Goal: Task Accomplishment & Management: Complete application form

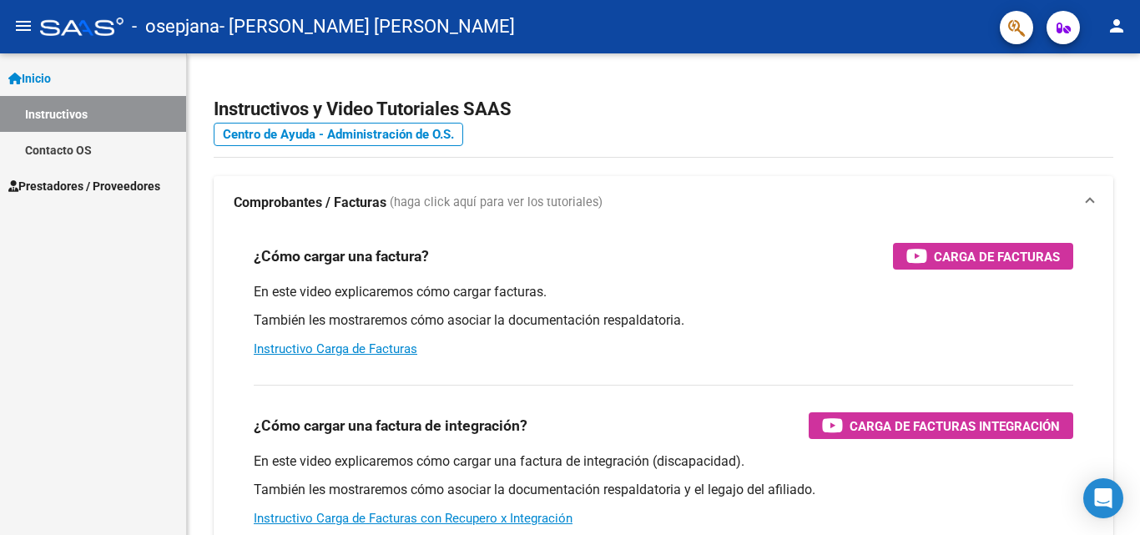
click at [134, 183] on span "Prestadores / Proveedores" at bounding box center [84, 186] width 152 height 18
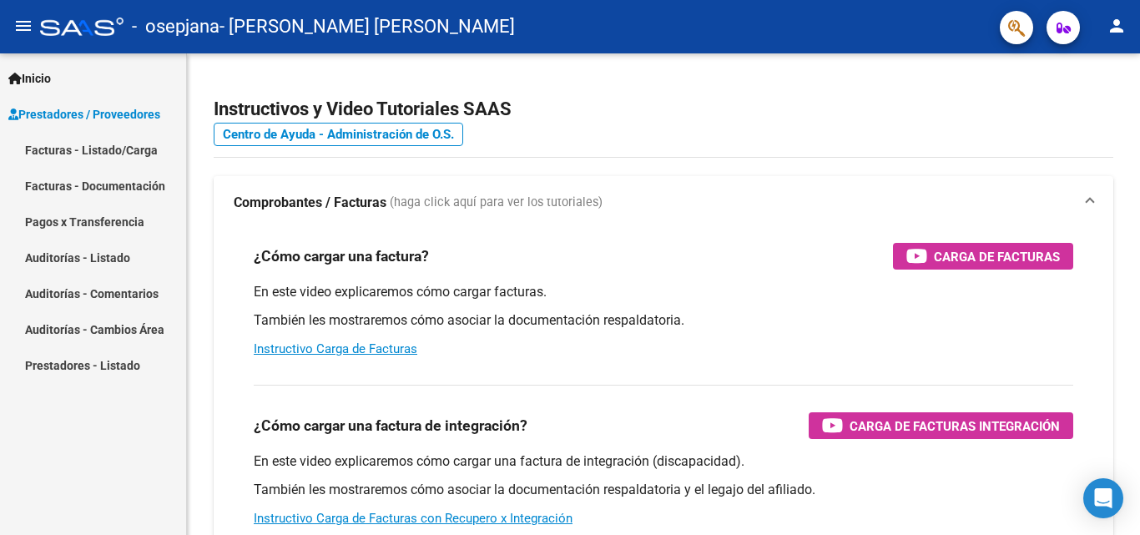
click at [138, 183] on link "Facturas - Documentación" at bounding box center [93, 186] width 186 height 36
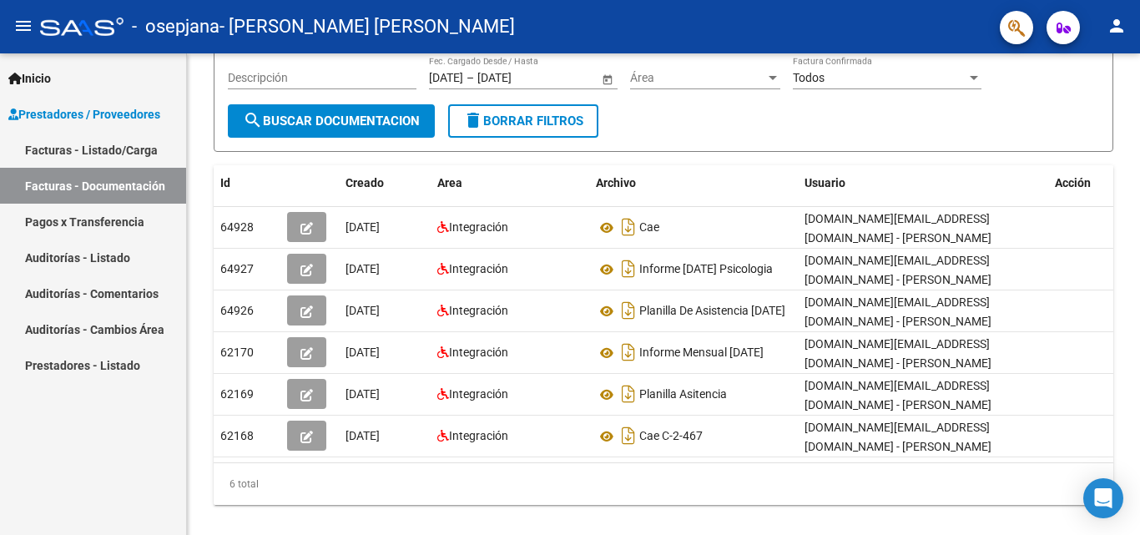
scroll to position [211, 0]
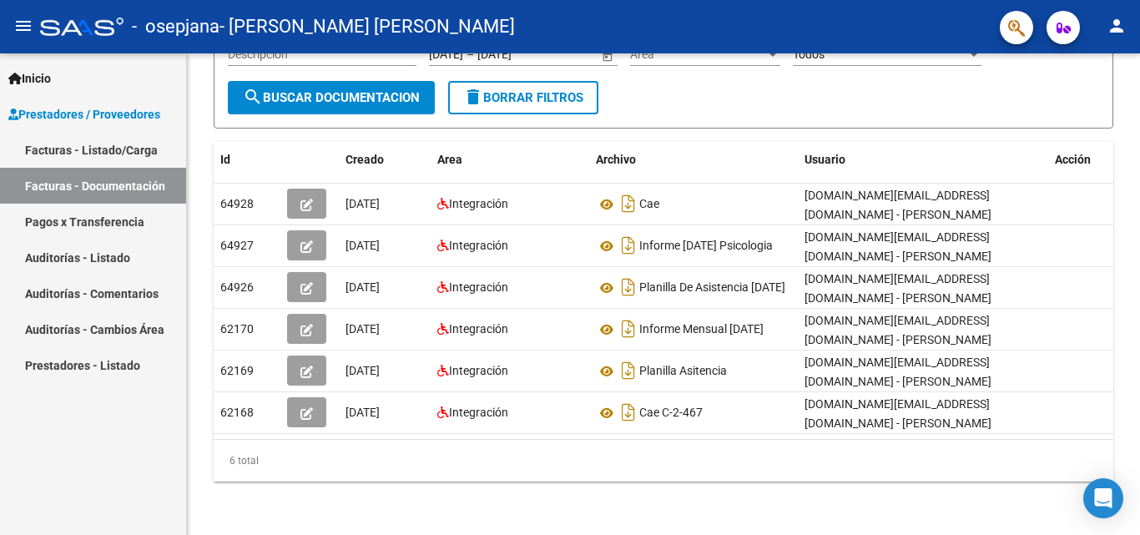
click at [1139, 309] on div at bounding box center [1137, 370] width 4 height 330
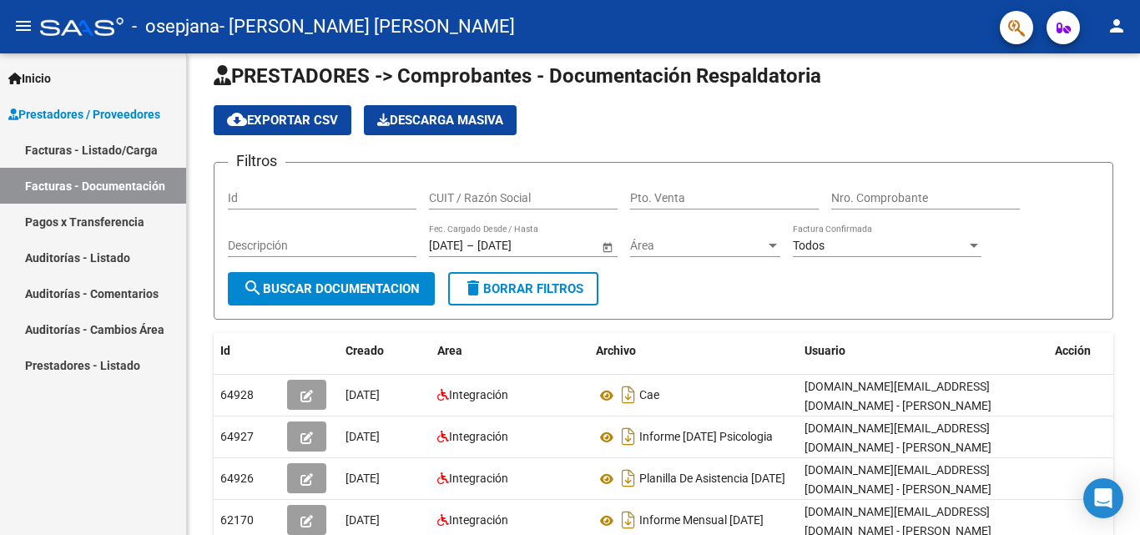
scroll to position [0, 0]
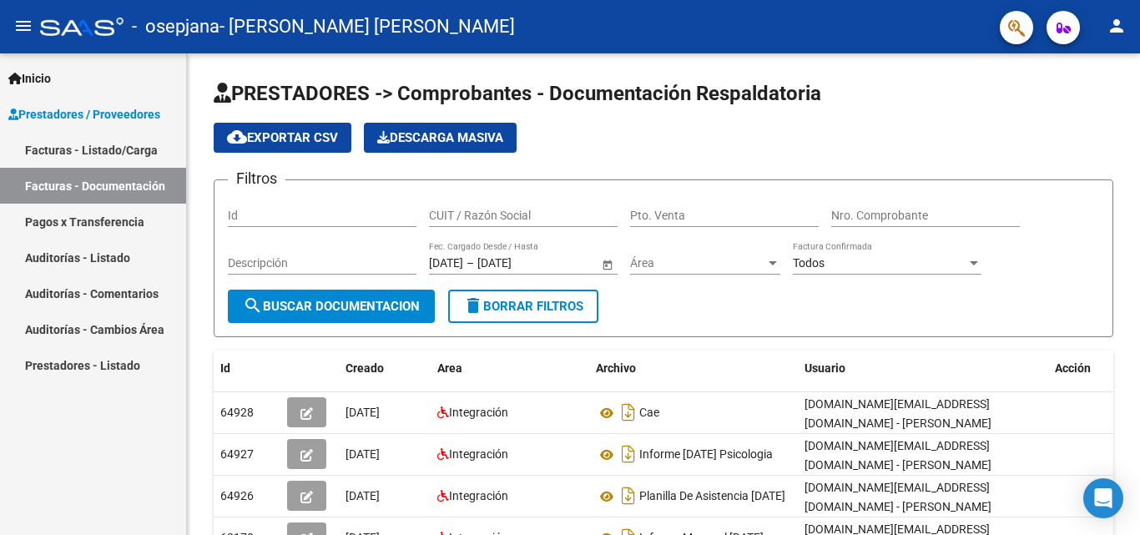
click at [1139, 85] on div at bounding box center [1137, 218] width 4 height 330
click at [100, 211] on link "Pagos x Transferencia" at bounding box center [93, 222] width 186 height 36
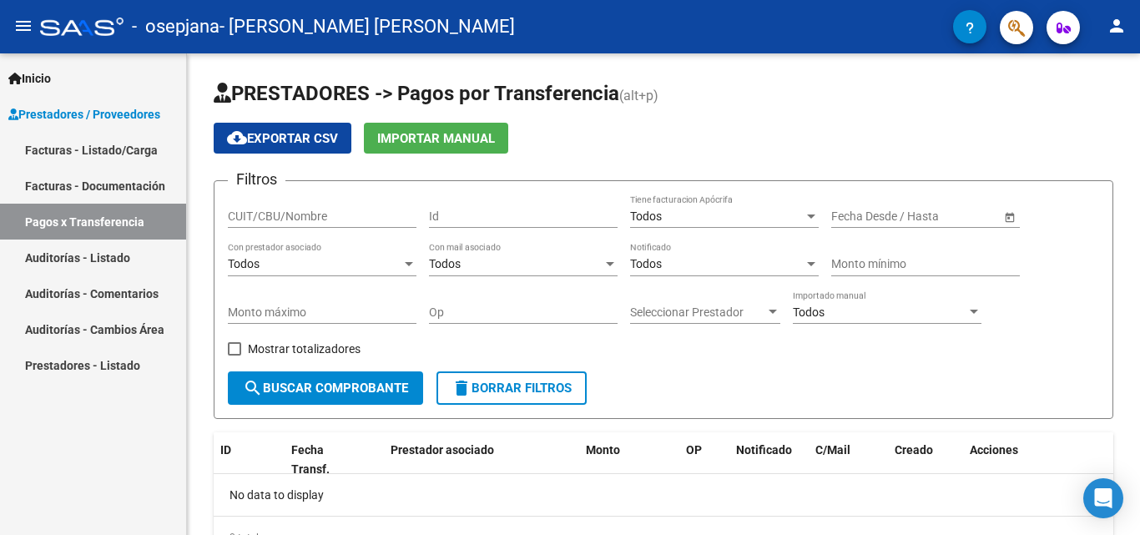
click at [1125, 57] on div "PRESTADORES -> Pagos por Transferencia (alt+p) cloud_download Exportar CSV Impo…" at bounding box center [665, 332] width 957 height 558
click at [68, 143] on link "Facturas - Listado/Carga" at bounding box center [93, 150] width 186 height 36
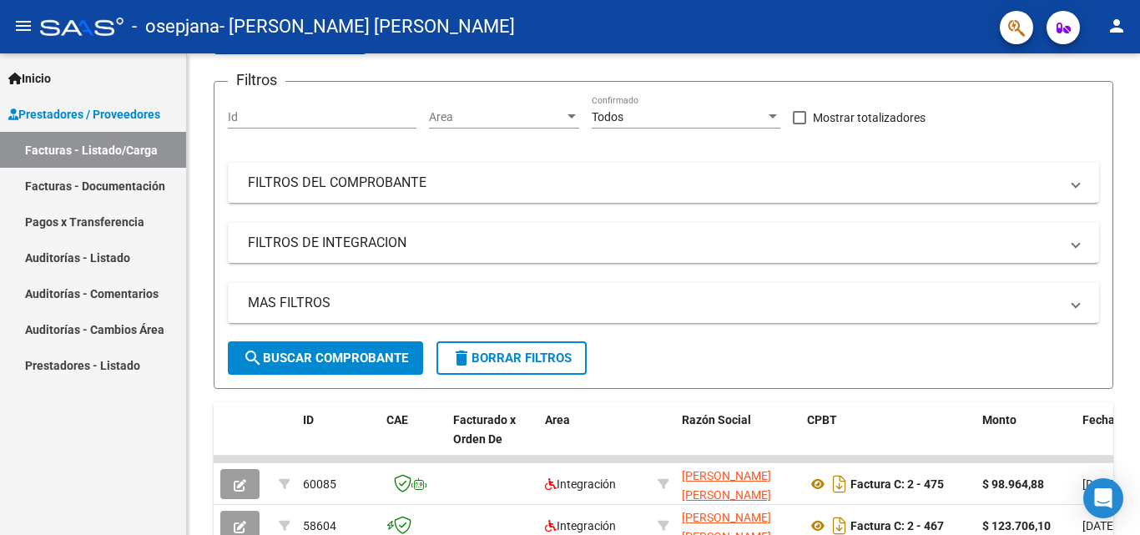
scroll to position [285, 0]
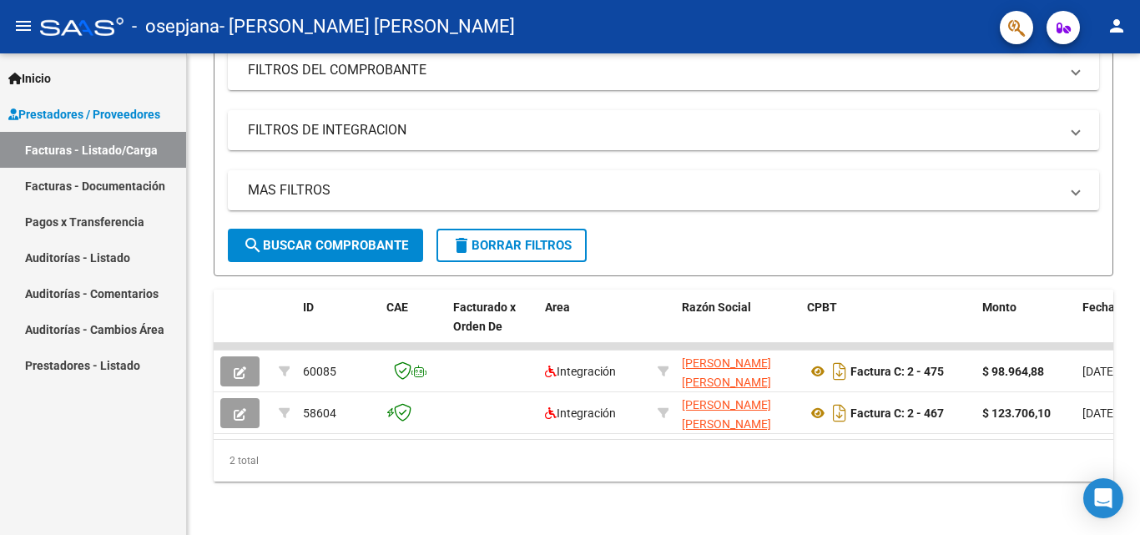
click at [1139, 314] on div at bounding box center [1137, 384] width 4 height 302
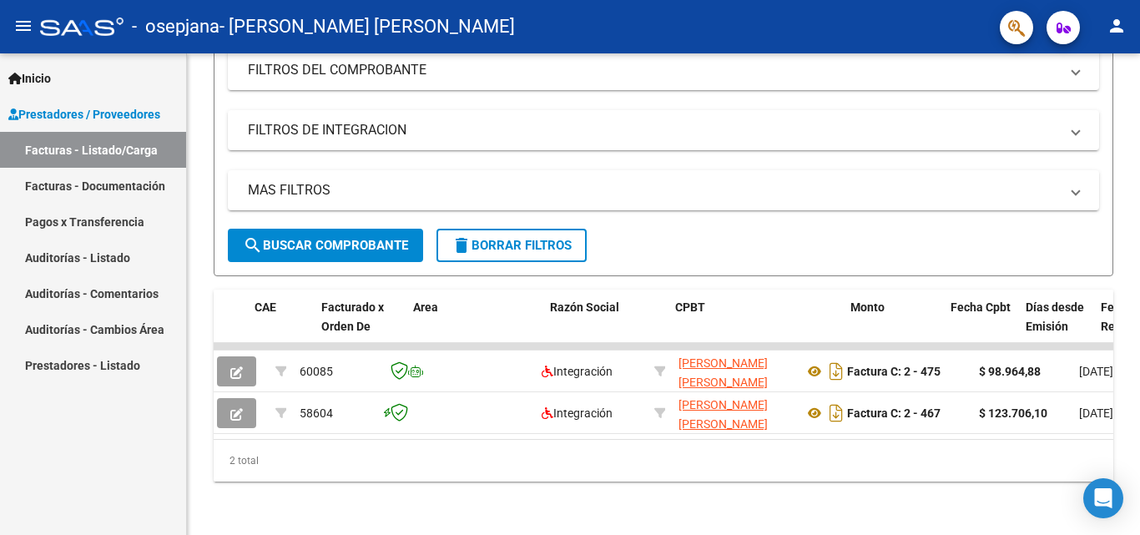
scroll to position [0, 0]
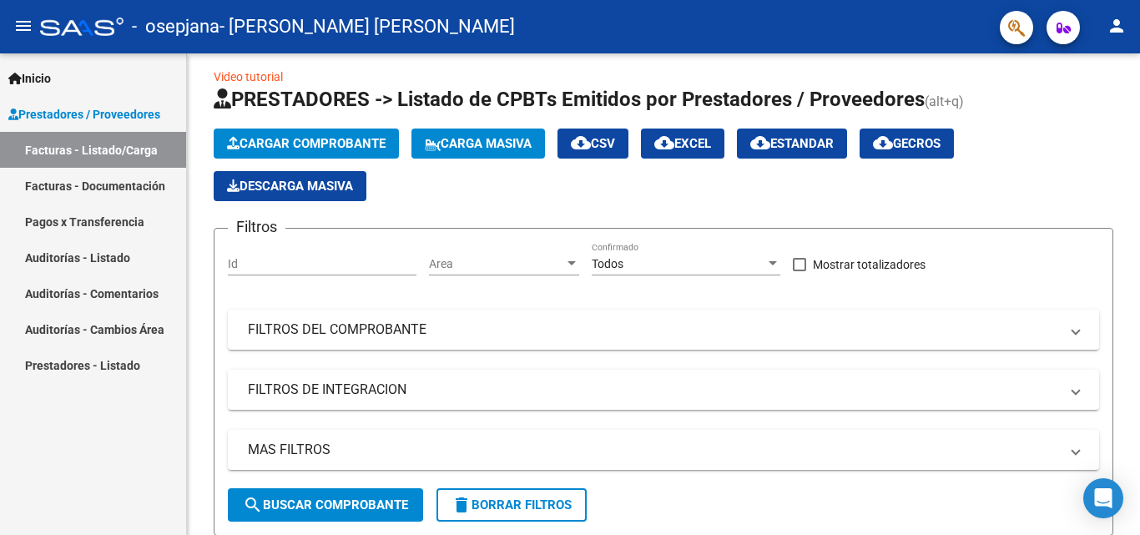
click at [1104, 72] on div "Video tutorial PRESTADORES -> Listado de CPBTs Emitidos por Prestadores / Prove…" at bounding box center [665, 417] width 957 height 753
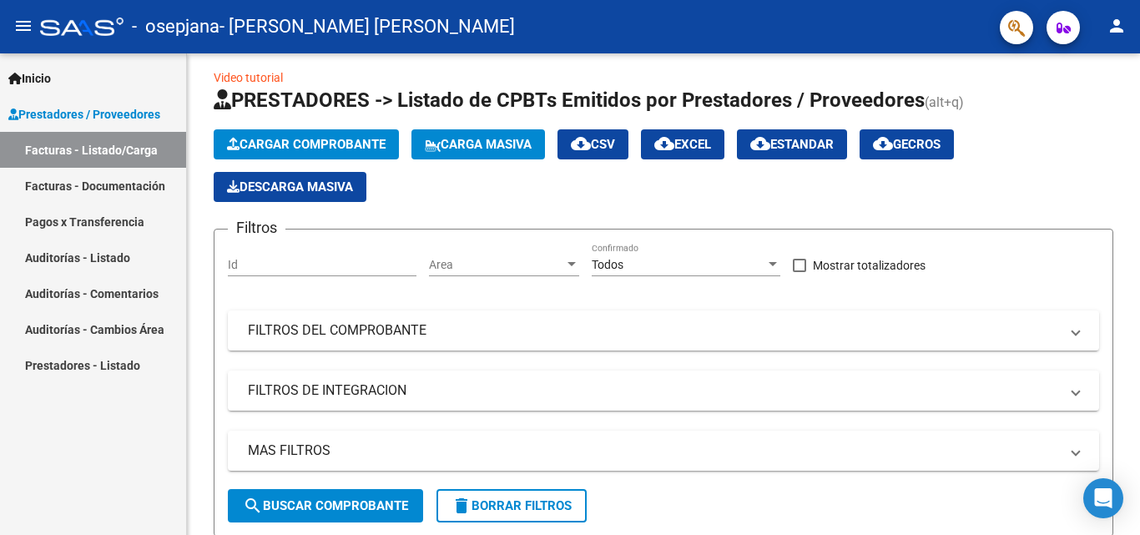
drag, startPoint x: 1104, startPoint y: 72, endPoint x: 1090, endPoint y: -23, distance: 95.2
click at [1090, 0] on html "menu - osepjana - [PERSON_NAME] [PERSON_NAME] person Inicio Instructivos Contac…" at bounding box center [570, 267] width 1140 height 535
click at [133, 425] on div "Inicio Instructivos Contacto OS Prestadores / Proveedores Facturas - Listado/Ca…" at bounding box center [93, 293] width 186 height 481
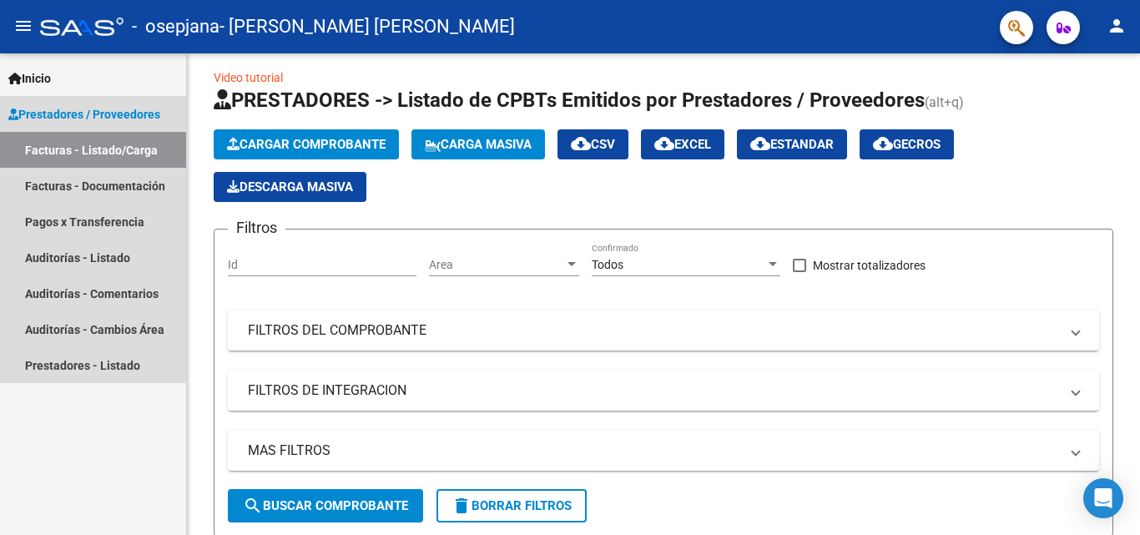
click at [66, 111] on span "Prestadores / Proveedores" at bounding box center [84, 114] width 152 height 18
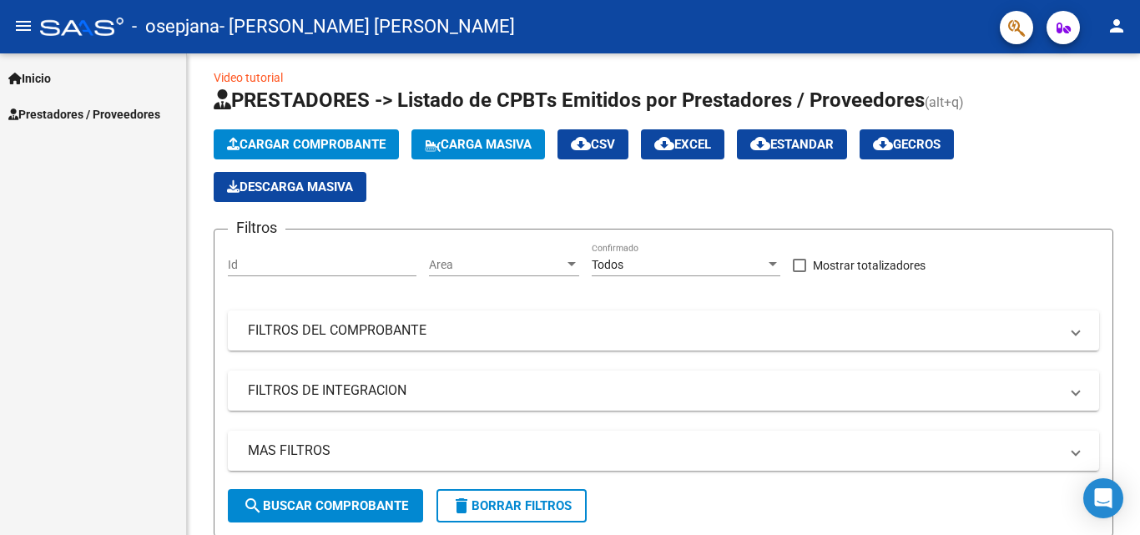
click at [51, 78] on span "Inicio" at bounding box center [29, 78] width 43 height 18
click at [83, 190] on span "Prestadores / Proveedores" at bounding box center [84, 186] width 152 height 18
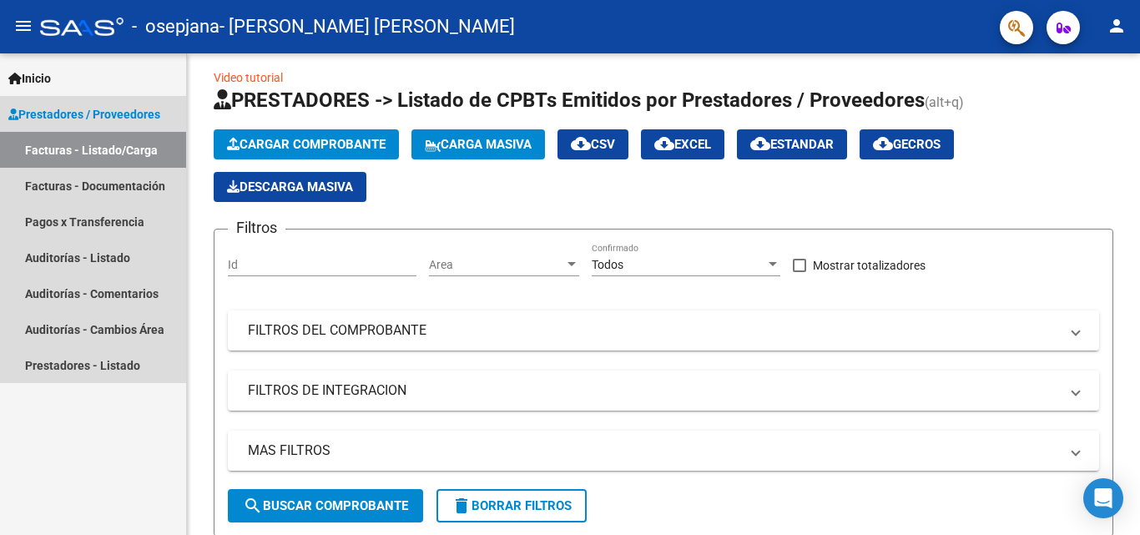
click at [94, 145] on link "Facturas - Listado/Carga" at bounding box center [93, 150] width 186 height 36
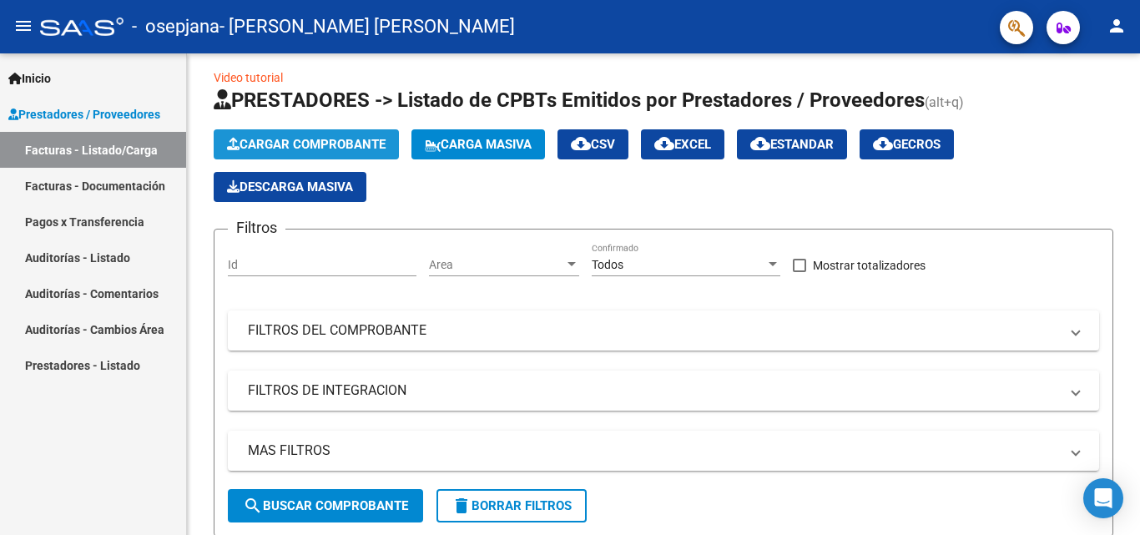
click at [249, 138] on span "Cargar Comprobante" at bounding box center [306, 144] width 159 height 15
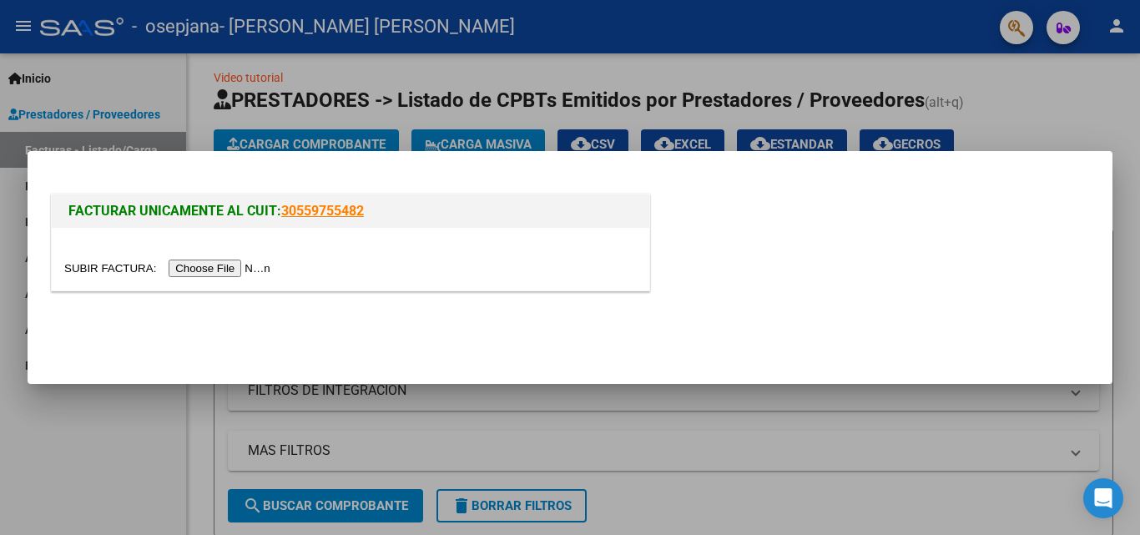
click at [220, 271] on input "file" at bounding box center [169, 268] width 211 height 18
click at [249, 269] on input "file" at bounding box center [169, 268] width 211 height 18
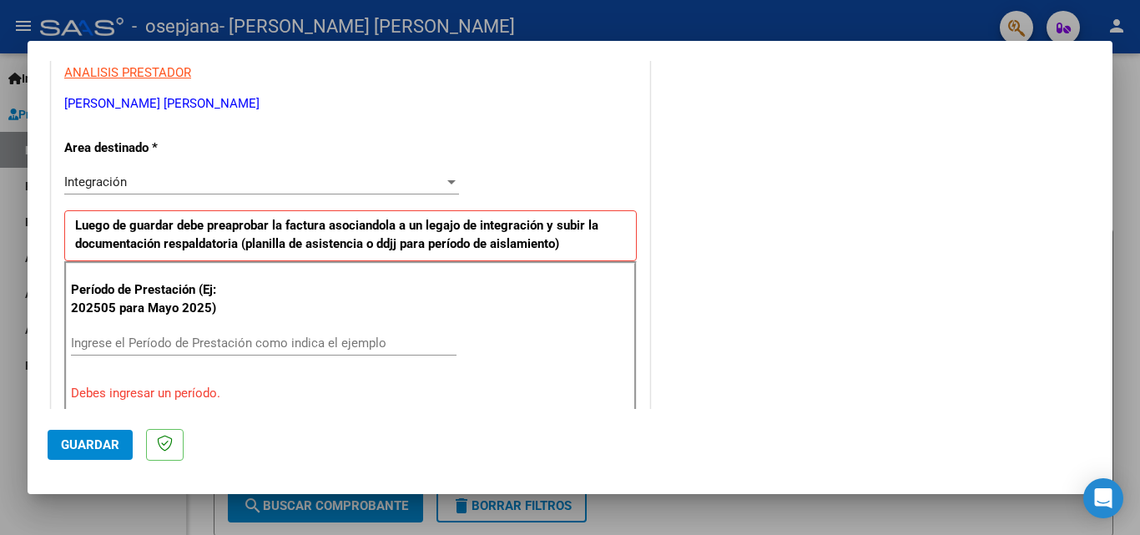
scroll to position [325, 0]
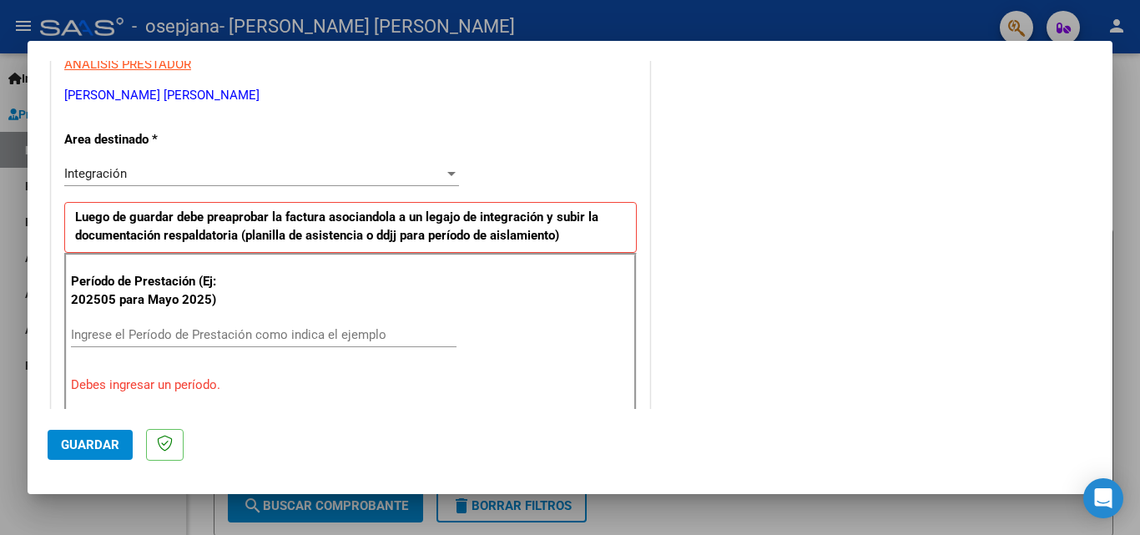
click at [241, 335] on input "Ingrese el Período de Prestación como indica el ejemplo" at bounding box center [263, 334] width 385 height 15
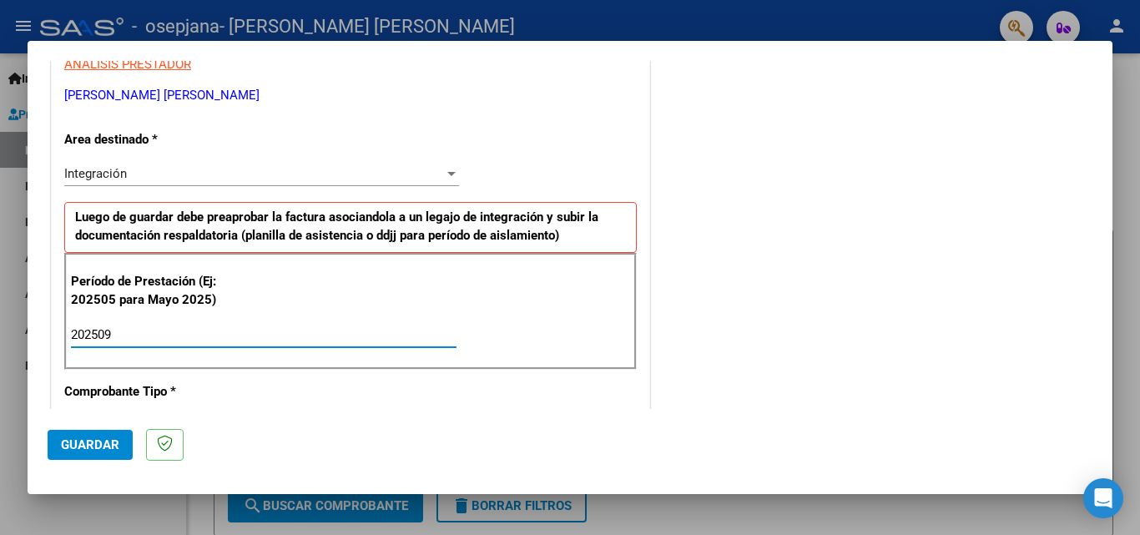
type input "202509"
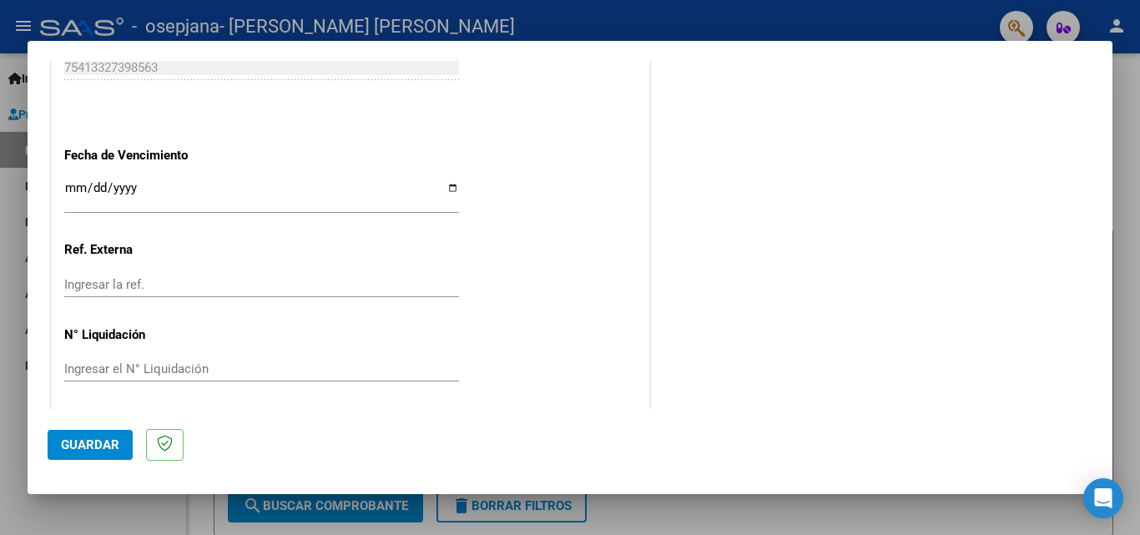
scroll to position [1120, 0]
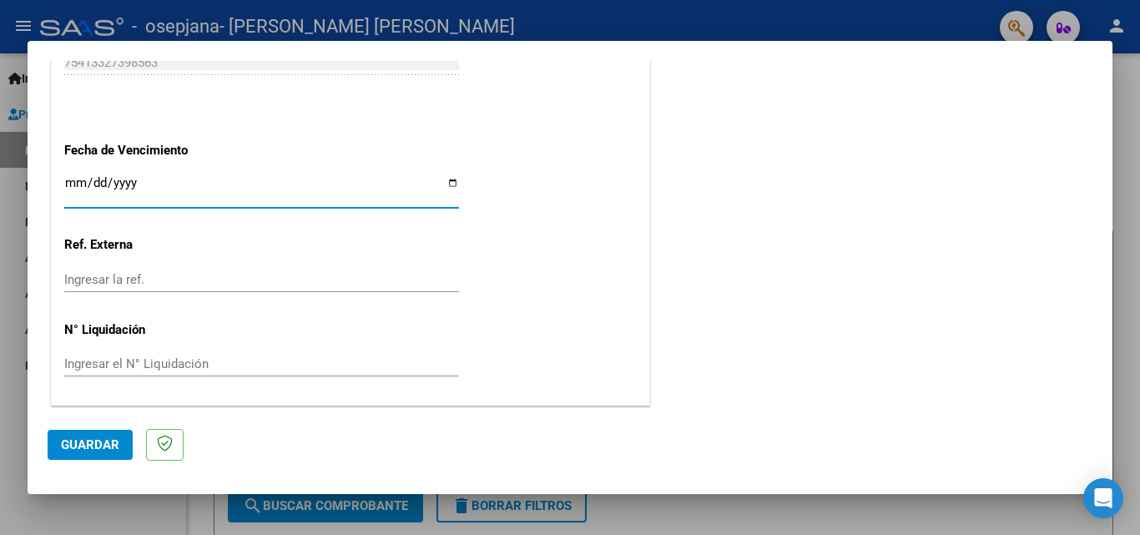
click at [273, 188] on input "Ingresar la fecha" at bounding box center [261, 189] width 395 height 27
click at [448, 182] on input "Ingresar la fecha" at bounding box center [261, 189] width 395 height 27
type input "[DATE]"
click at [109, 444] on span "Guardar" at bounding box center [90, 444] width 58 height 15
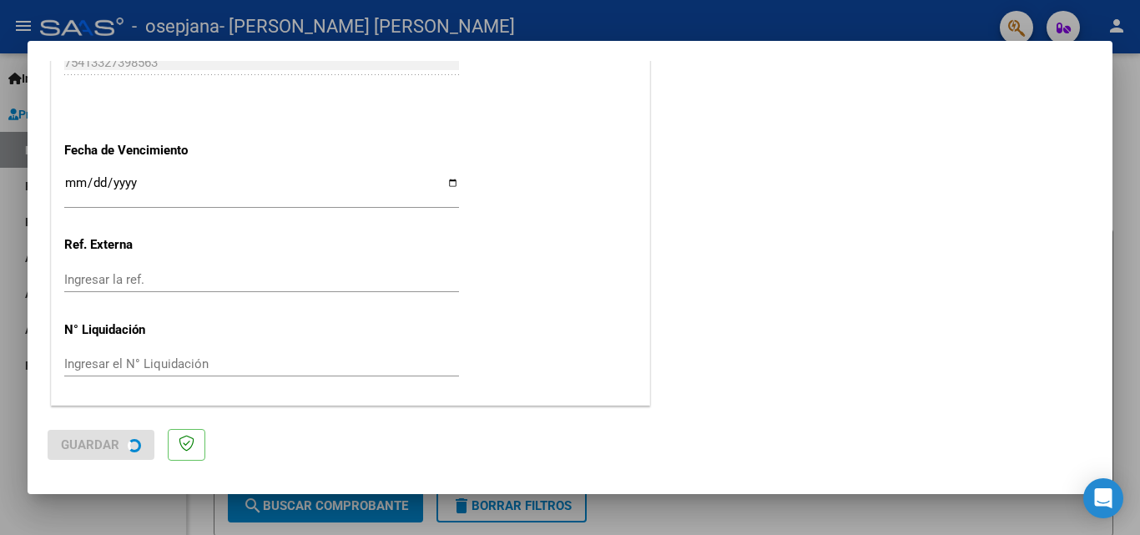
scroll to position [0, 0]
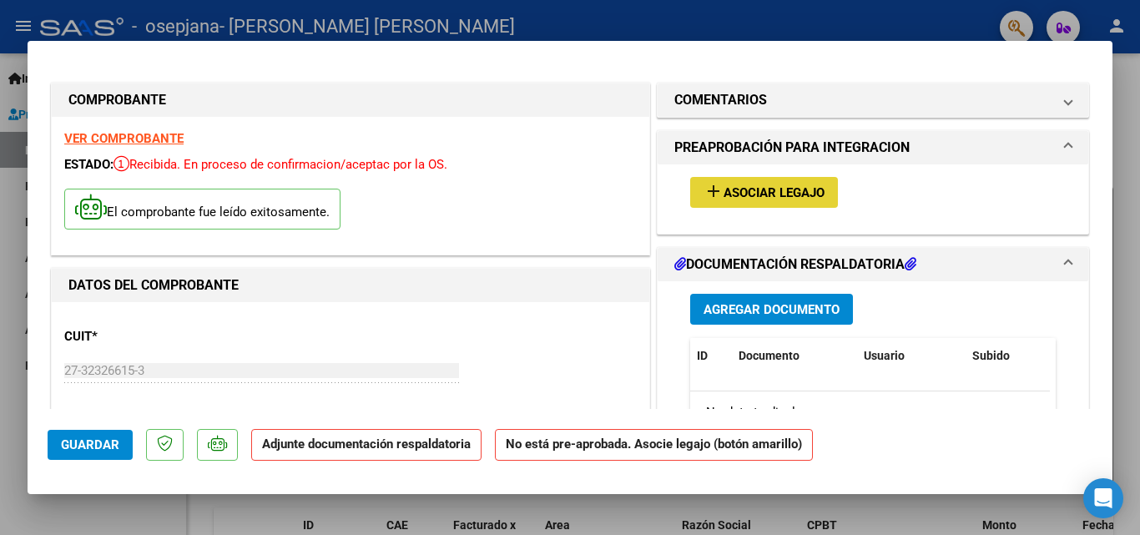
click at [729, 194] on span "Asociar Legajo" at bounding box center [773, 192] width 101 height 15
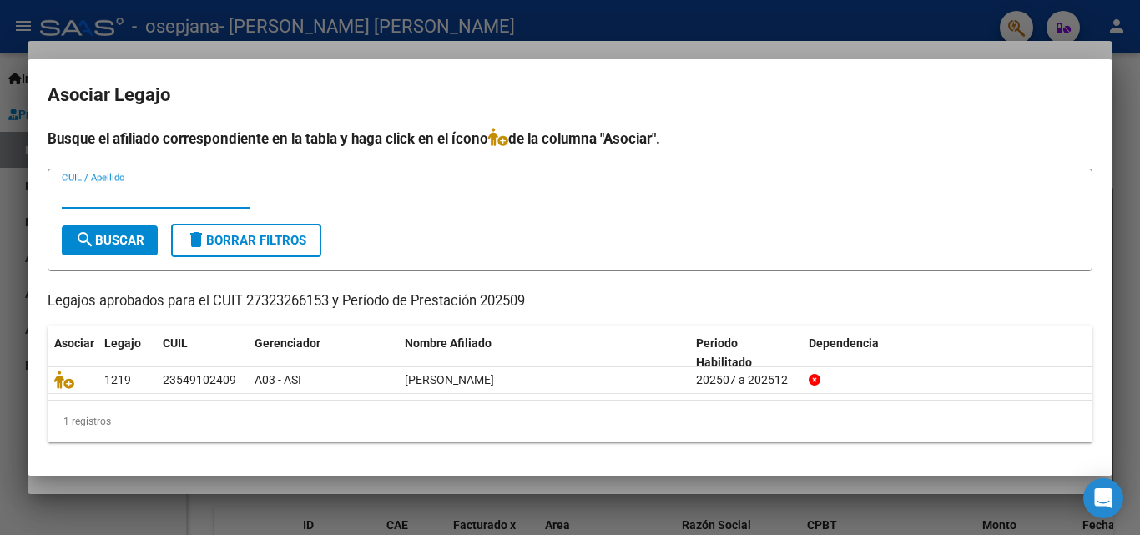
click at [140, 233] on span "search Buscar" at bounding box center [109, 240] width 69 height 15
click at [133, 385] on div "1219" at bounding box center [126, 379] width 45 height 19
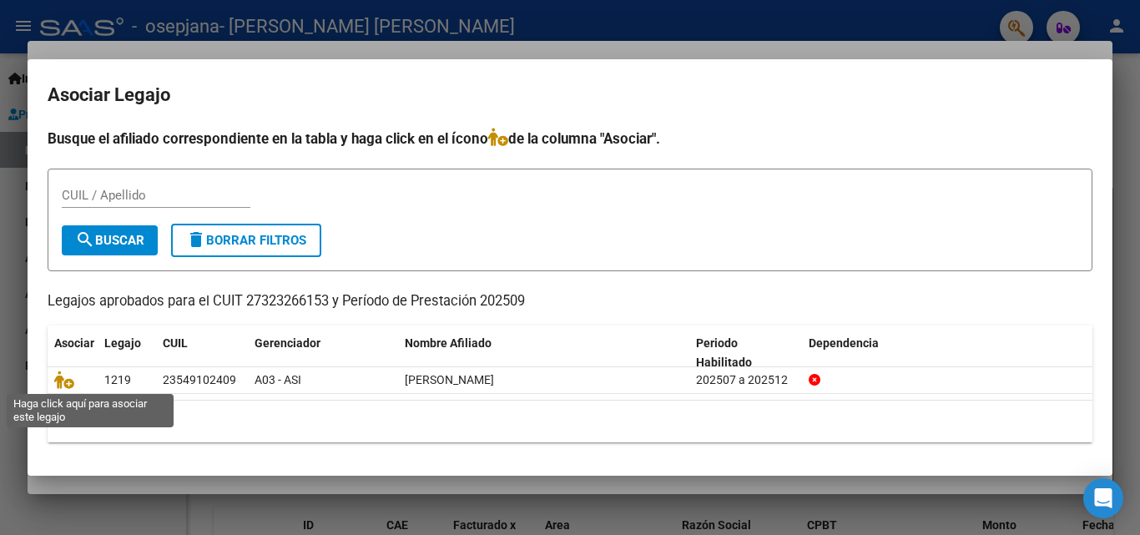
click at [70, 380] on icon at bounding box center [64, 379] width 20 height 18
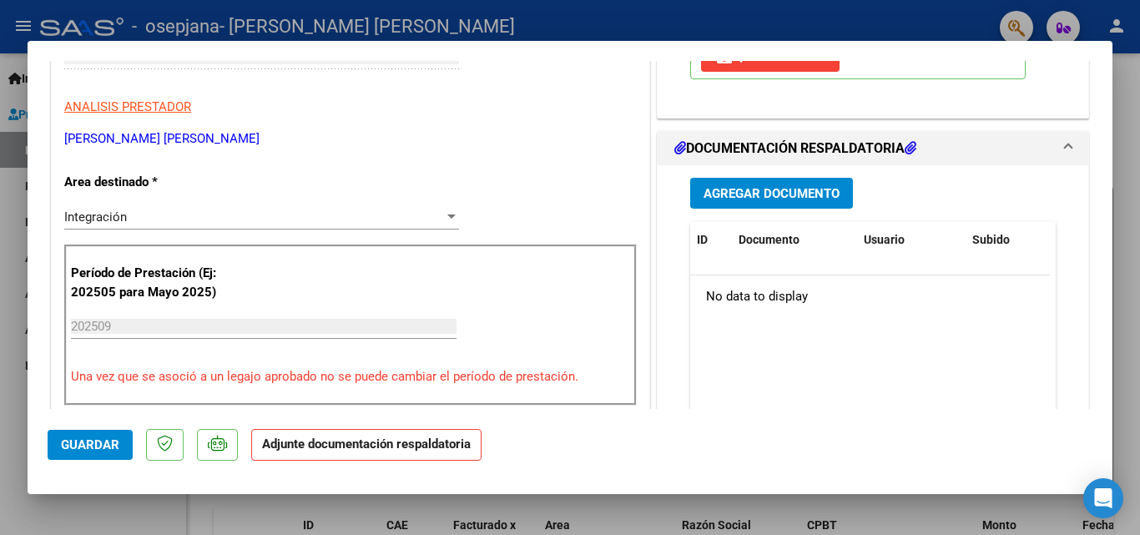
scroll to position [322, 0]
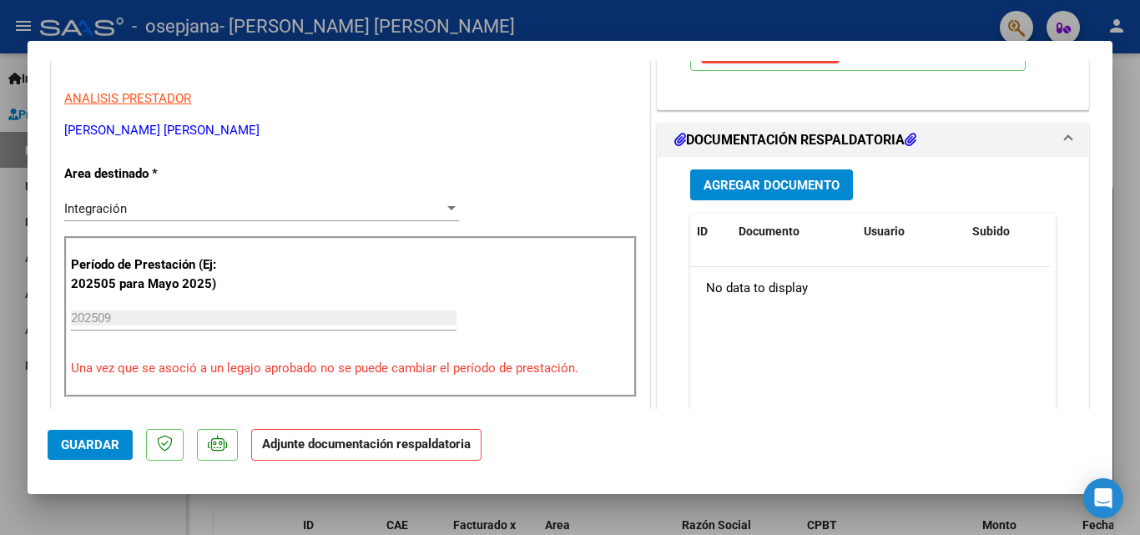
click at [892, 141] on h1 "DOCUMENTACIÓN RESPALDATORIA" at bounding box center [795, 140] width 242 height 20
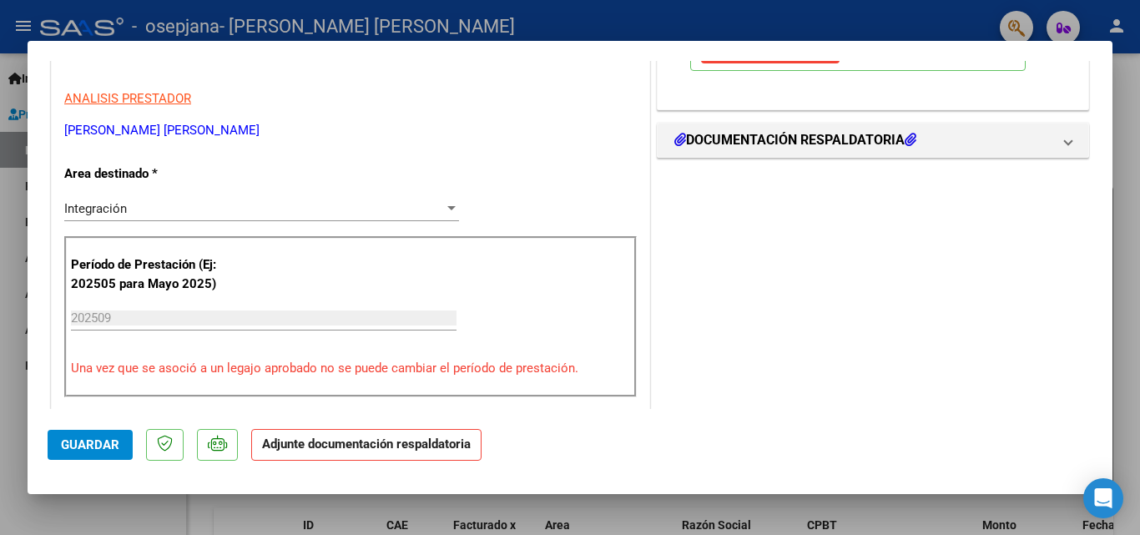
click at [892, 141] on h1 "DOCUMENTACIÓN RESPALDATORIA" at bounding box center [795, 140] width 242 height 20
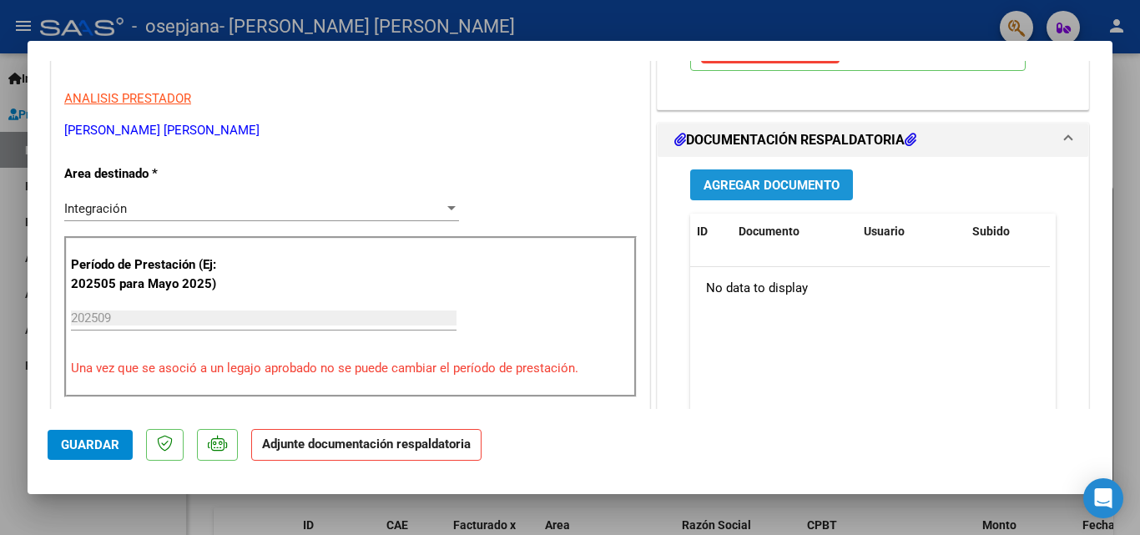
click at [798, 184] on span "Agregar Documento" at bounding box center [771, 185] width 136 height 15
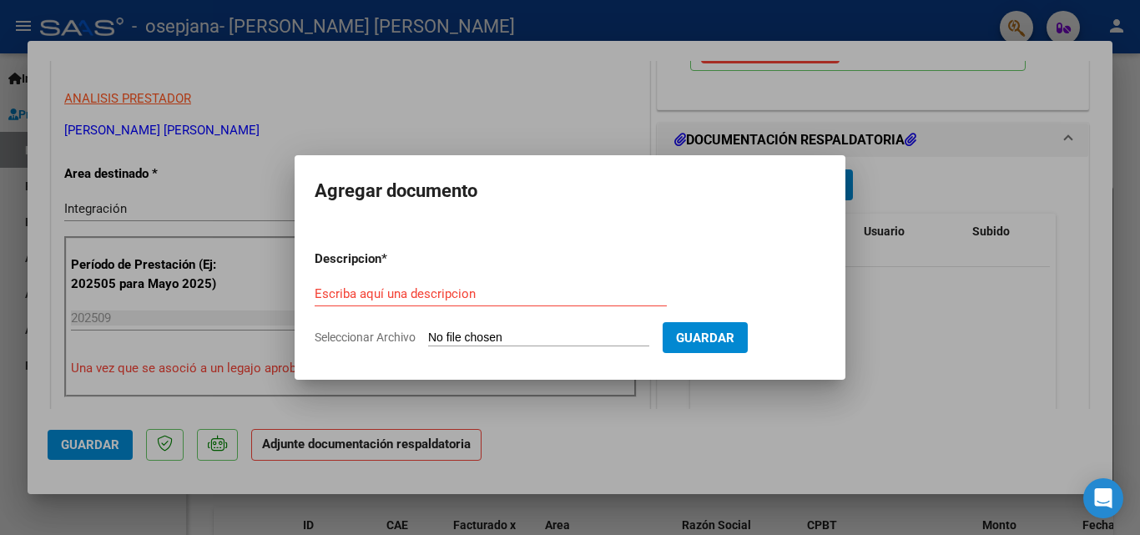
click at [349, 337] on span "Seleccionar Archivo" at bounding box center [365, 336] width 101 height 13
click at [428, 337] on input "Seleccionar Archivo" at bounding box center [538, 338] width 221 height 16
type input "C:\fakepath\cae fact 483 .pdf"
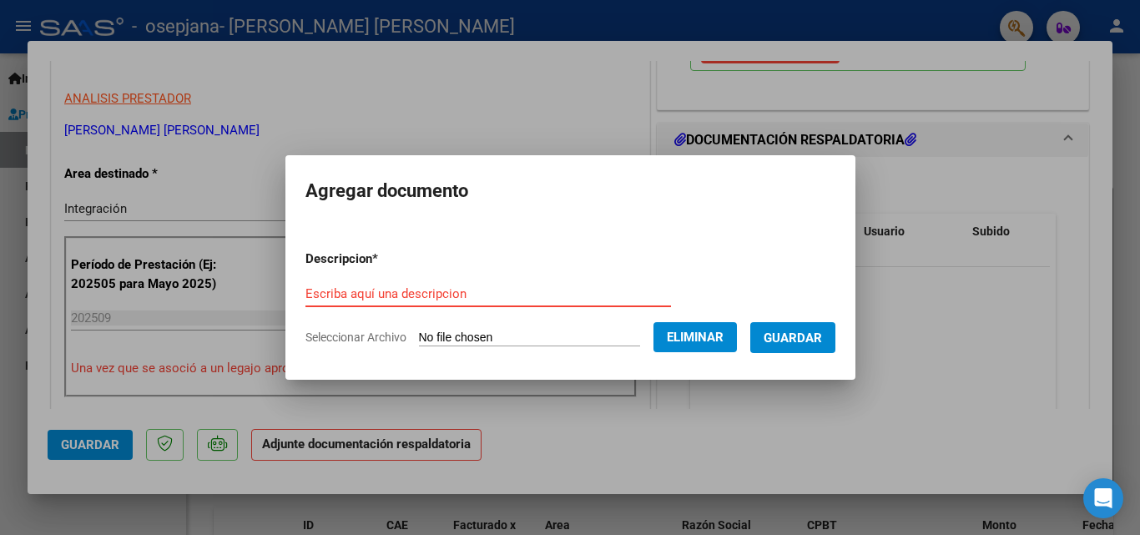
click at [421, 286] on input "Escriba aquí una descripcion" at bounding box center [487, 293] width 365 height 15
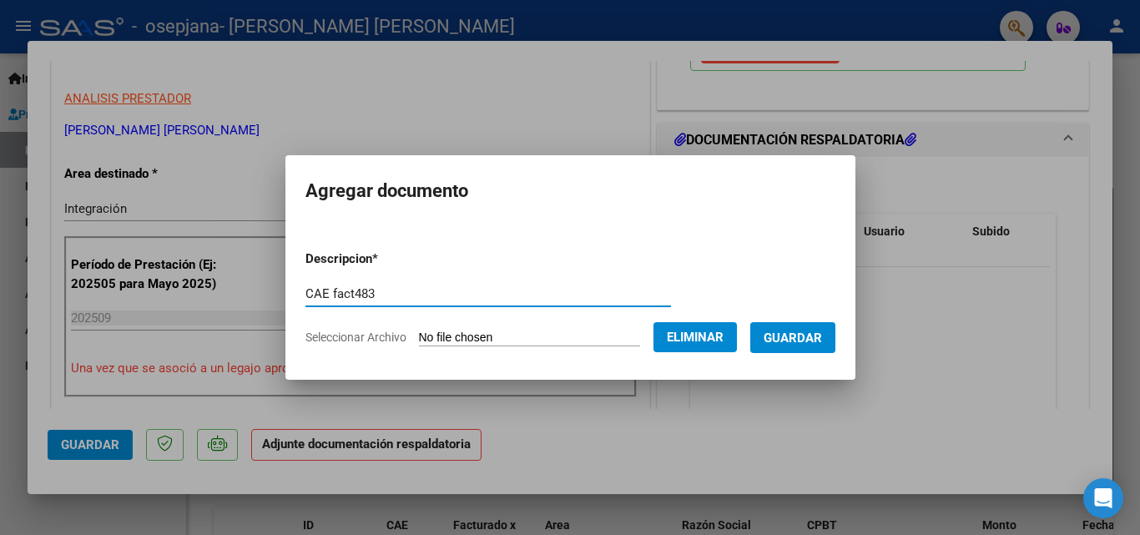
type input "CAE fact483"
click at [799, 327] on button "Guardar" at bounding box center [792, 337] width 85 height 31
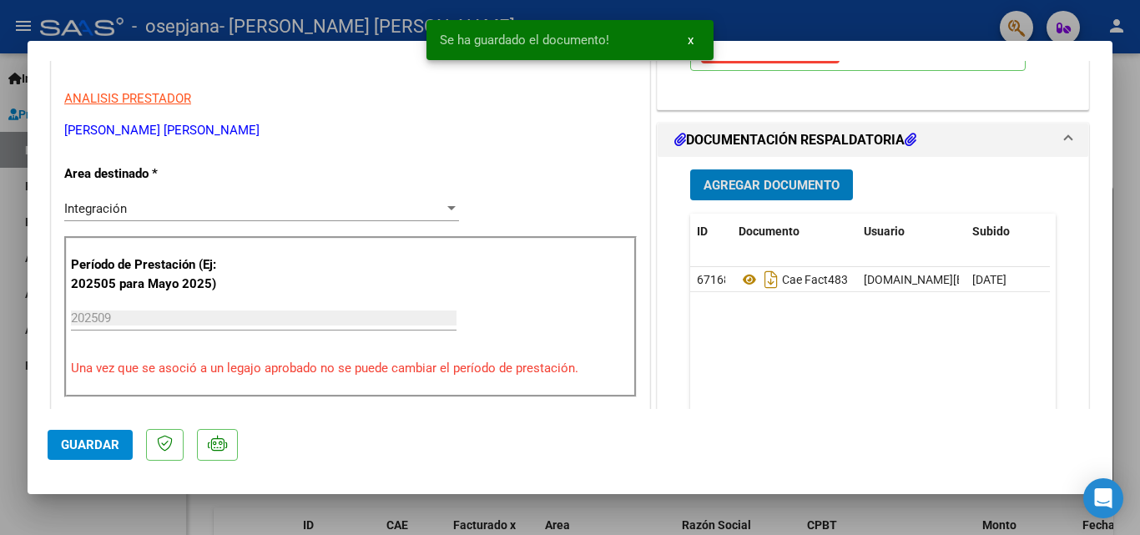
click at [794, 177] on span "Agregar Documento" at bounding box center [771, 184] width 136 height 15
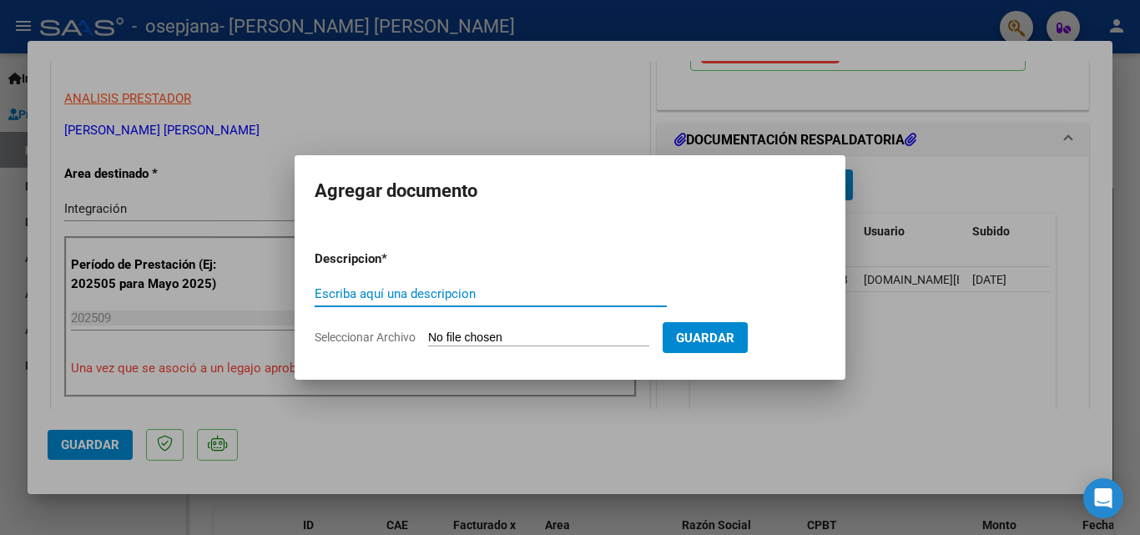
click at [332, 334] on span "Seleccionar Archivo" at bounding box center [365, 336] width 101 height 13
click at [428, 334] on input "Seleccionar Archivo" at bounding box center [538, 338] width 221 height 16
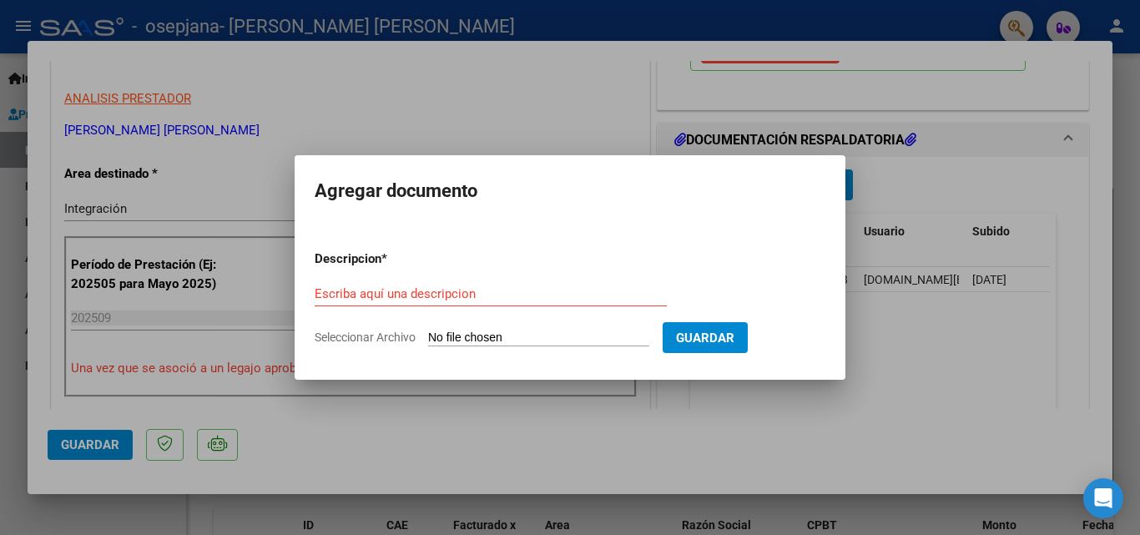
type input "C:\fakepath\[PERSON_NAME]- informe [DATE] psicología.pdf"
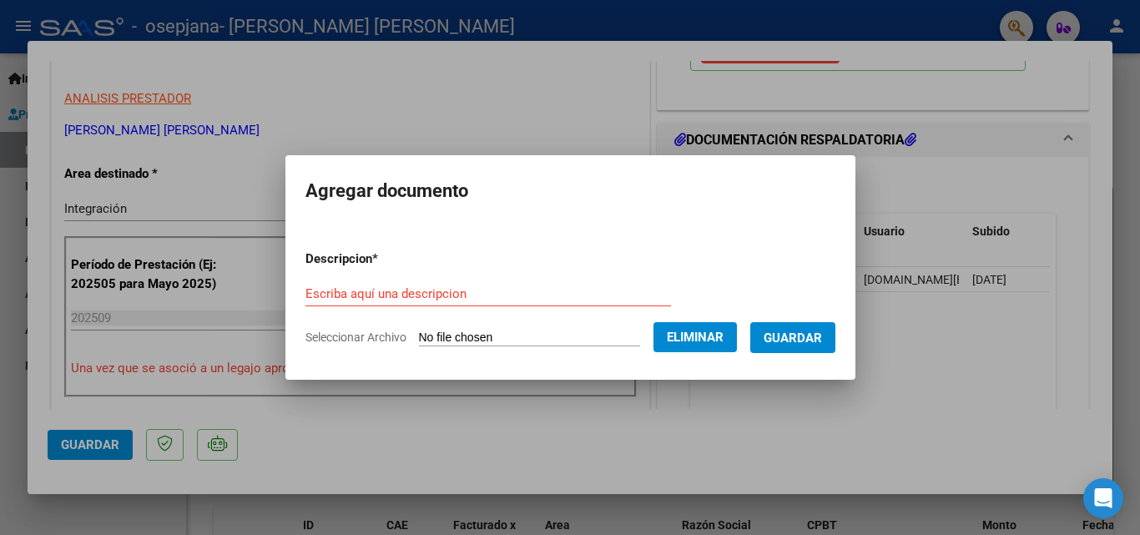
click at [427, 277] on form "Descripcion * Escriba aquí una descripcion Seleccionar Archivo Eliminar Guardar" at bounding box center [570, 298] width 530 height 122
click at [427, 286] on input "Escriba aquí una descripcion" at bounding box center [487, 293] width 365 height 15
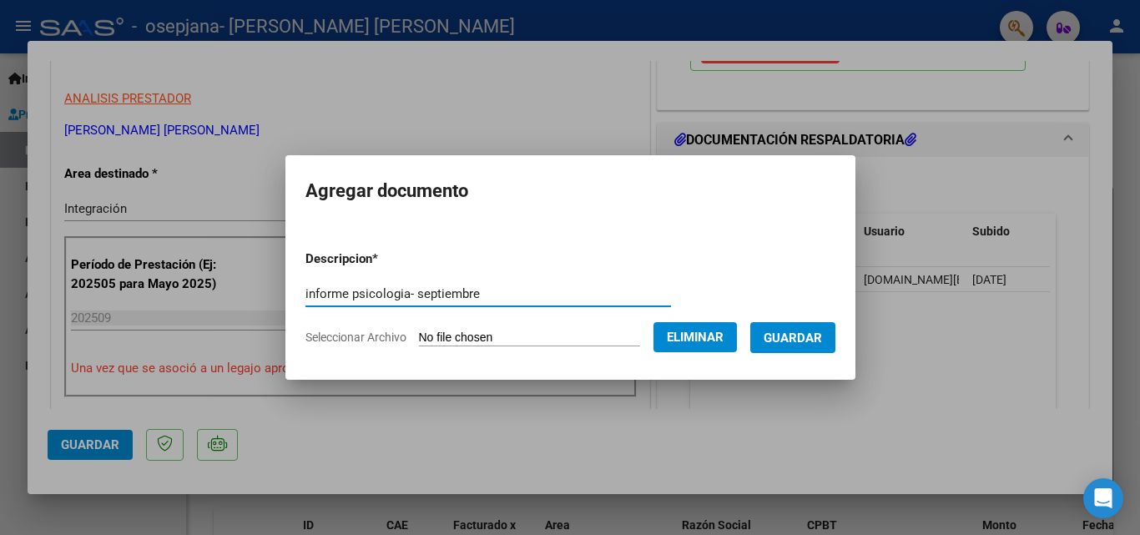
type input "informe psicologia- septiembre"
click at [820, 330] on span "Guardar" at bounding box center [792, 337] width 58 height 15
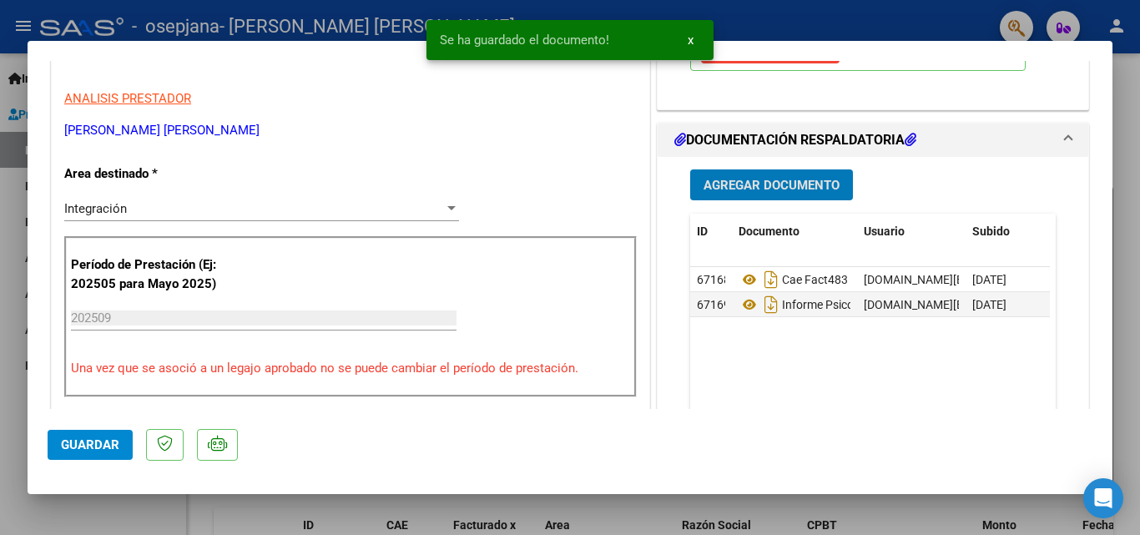
click at [745, 175] on button "Agregar Documento" at bounding box center [771, 184] width 163 height 31
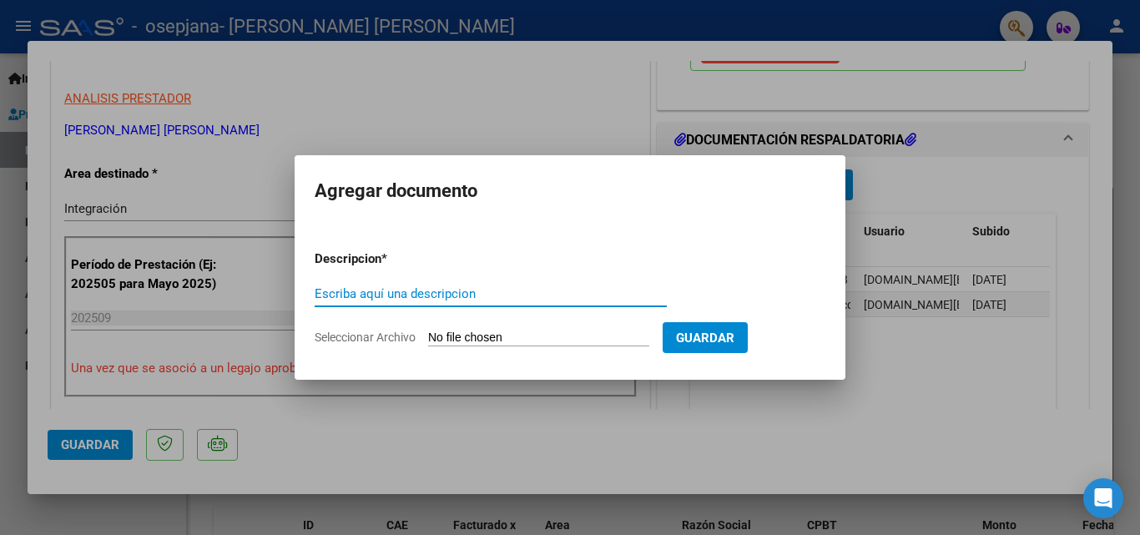
click at [376, 338] on span "Seleccionar Archivo" at bounding box center [365, 336] width 101 height 13
click at [428, 338] on input "Seleccionar Archivo" at bounding box center [538, 338] width 221 height 16
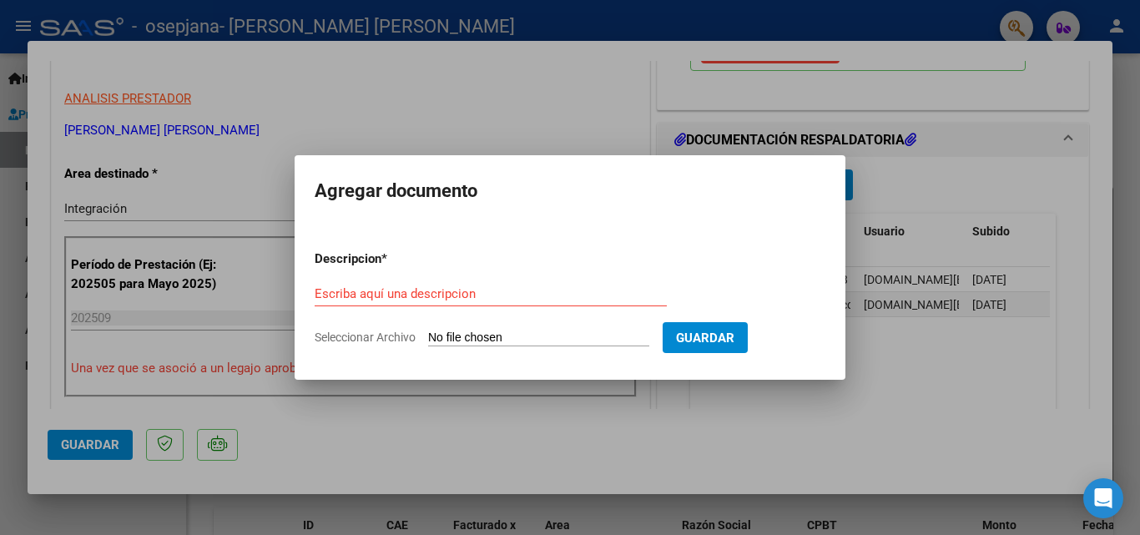
type input "C:\fakepath\[PERSON_NAME]- planilla asist [DATE].pdf"
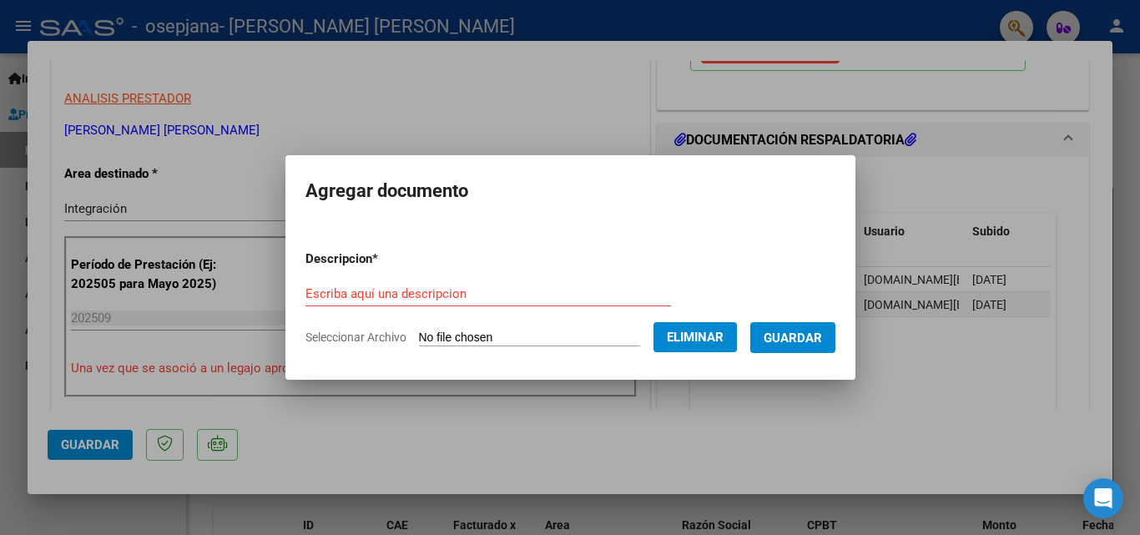
click at [443, 283] on div "Escriba aquí una descripcion" at bounding box center [487, 293] width 365 height 25
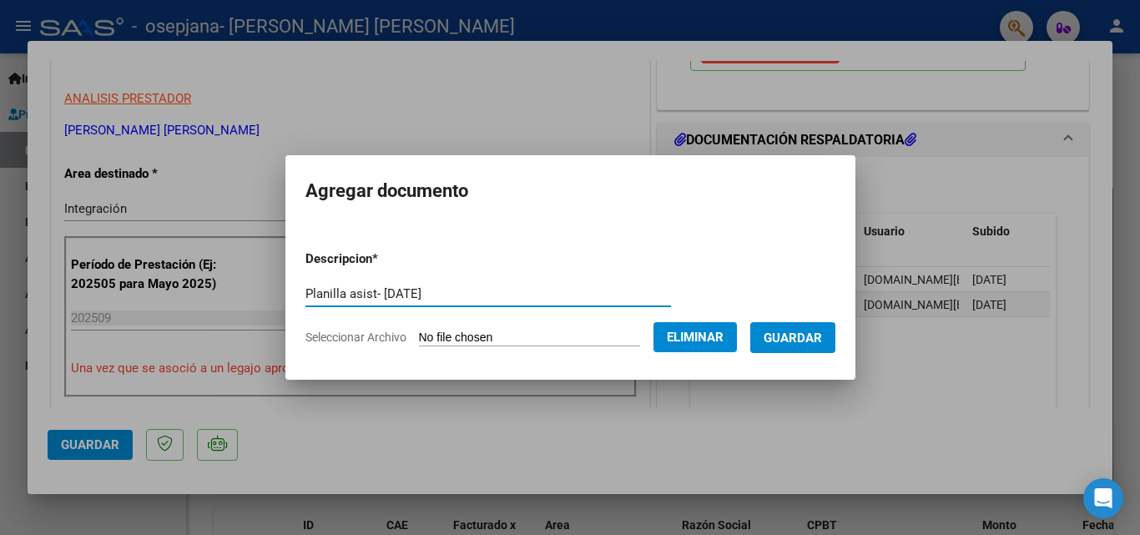
type input "Planilla asist- [DATE]"
click at [835, 346] on button "Guardar" at bounding box center [792, 337] width 85 height 31
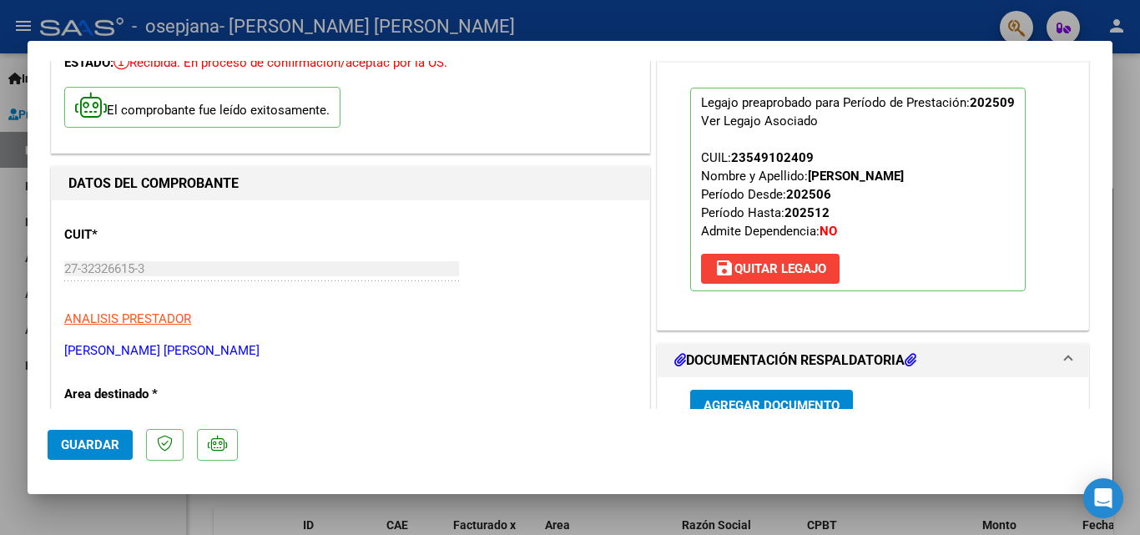
scroll to position [0, 0]
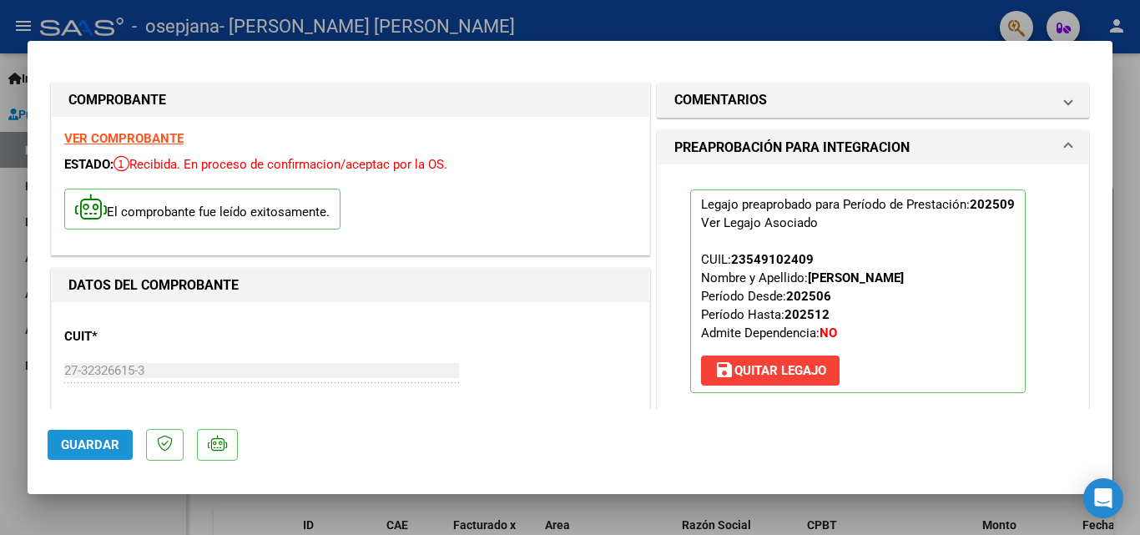
click at [74, 435] on button "Guardar" at bounding box center [90, 445] width 85 height 30
click at [1130, 218] on div at bounding box center [570, 267] width 1140 height 535
type input "$ 0,00"
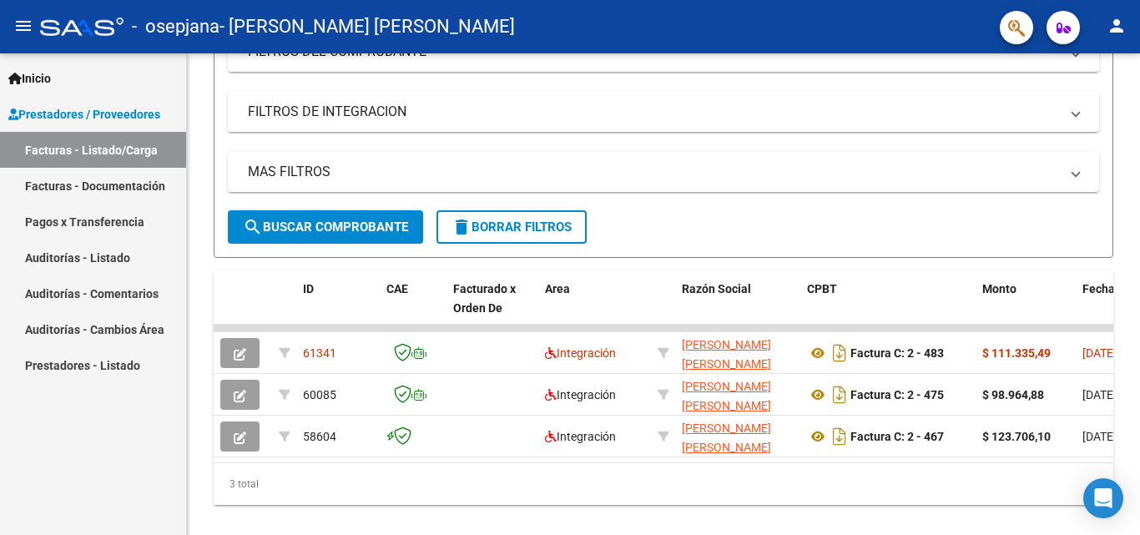
scroll to position [294, 0]
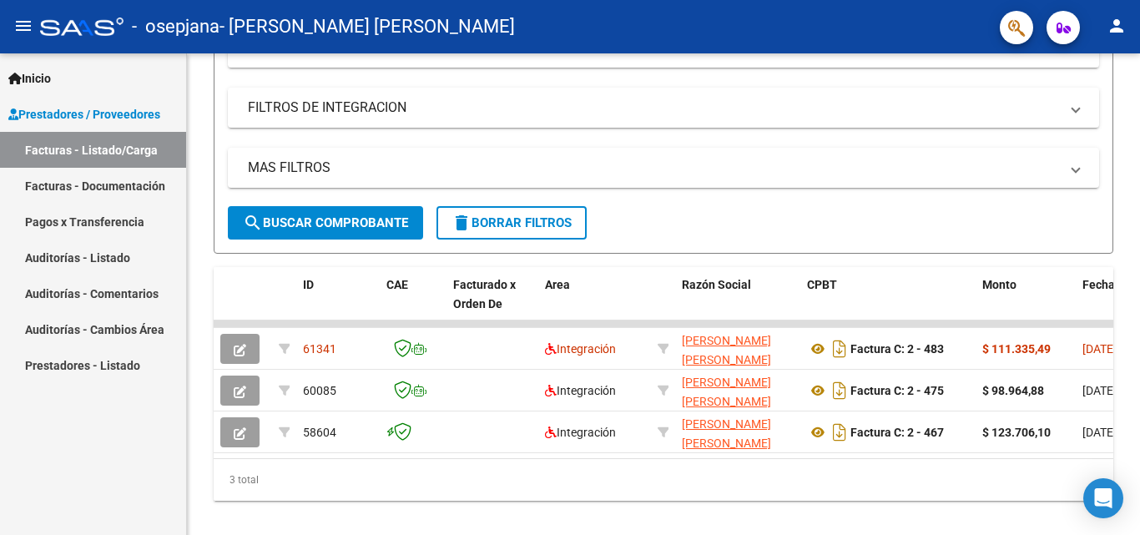
click at [1139, 314] on div at bounding box center [1137, 379] width 4 height 287
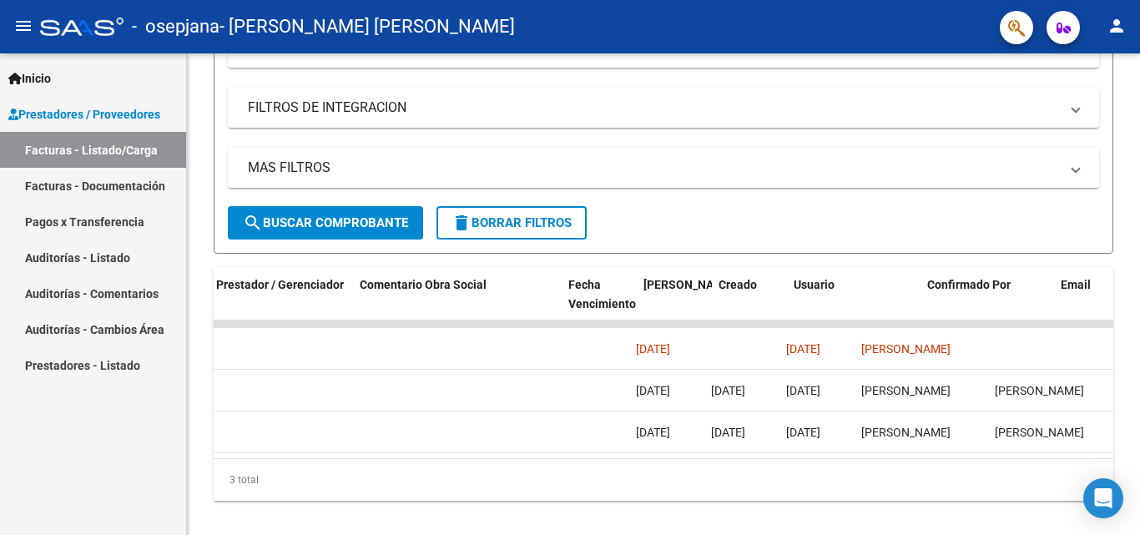
scroll to position [0, 2510]
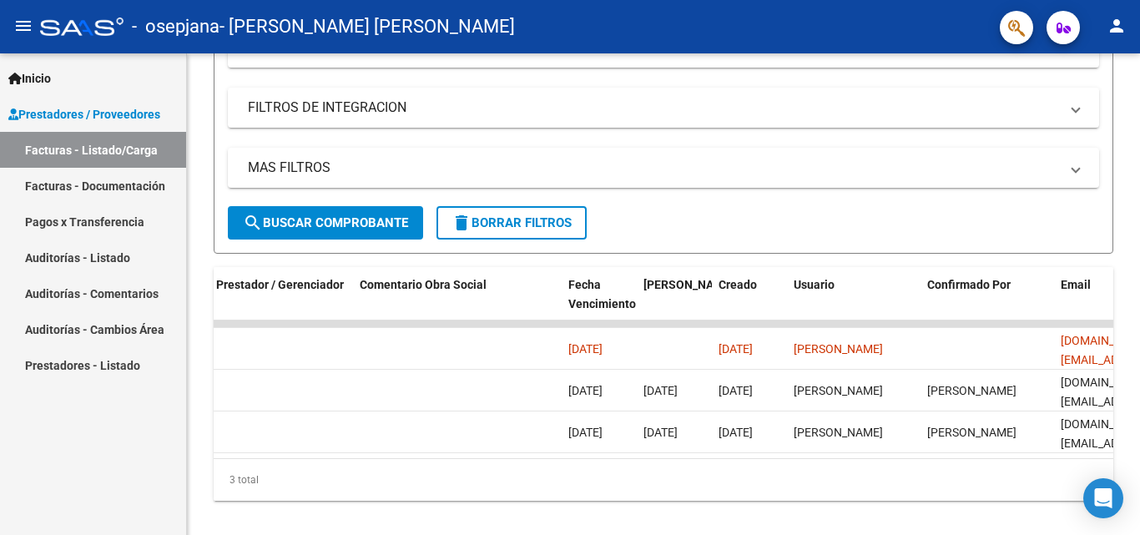
click at [595, 349] on span "[DATE]" at bounding box center [585, 348] width 34 height 13
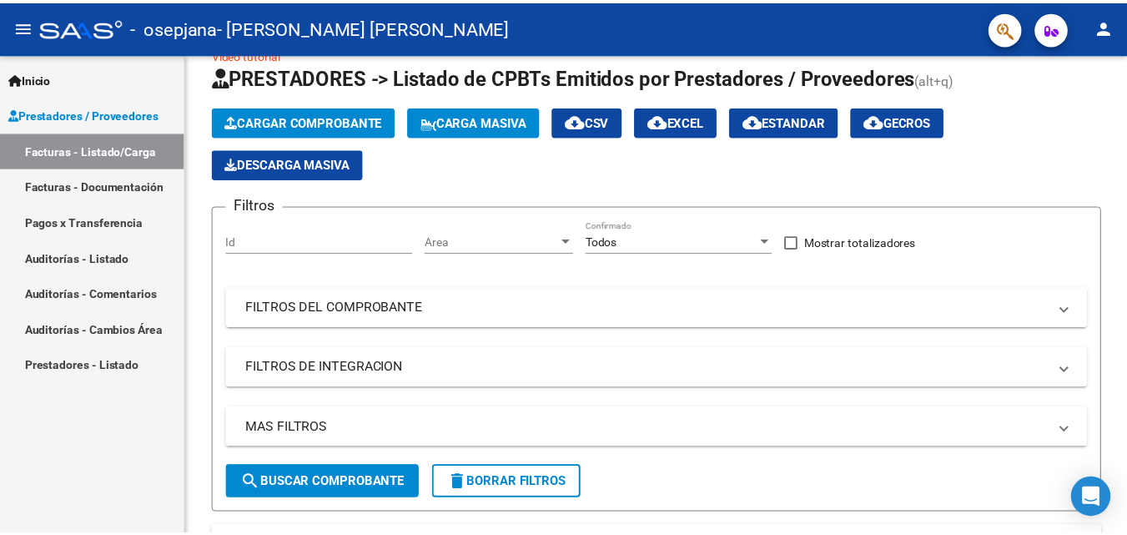
scroll to position [0, 0]
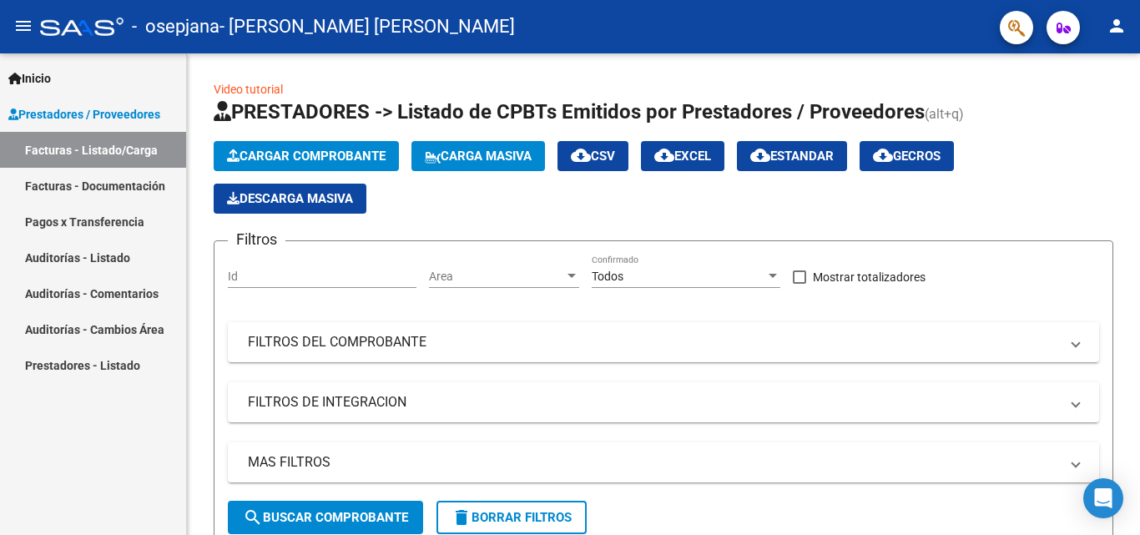
click at [1128, 41] on div "menu - osepjana - [PERSON_NAME] [PERSON_NAME] person Inicio Instructivos Contac…" at bounding box center [570, 267] width 1140 height 535
click at [1123, 31] on mat-icon "person" at bounding box center [1116, 26] width 20 height 20
click at [1087, 105] on button "exit_to_app Salir" at bounding box center [1082, 110] width 102 height 40
